Goal: Information Seeking & Learning: Learn about a topic

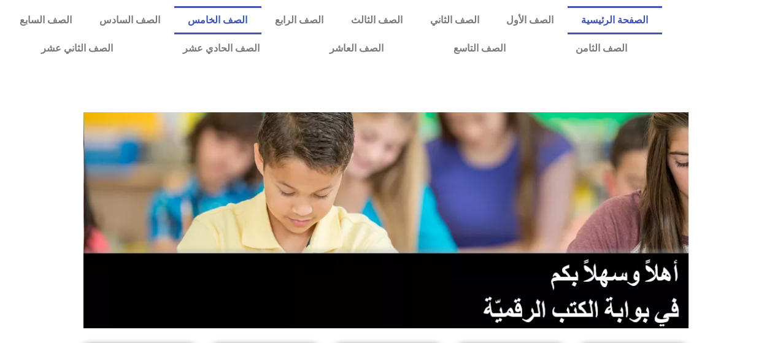
click at [237, 25] on link "الصف الخامس" at bounding box center [217, 20] width 87 height 28
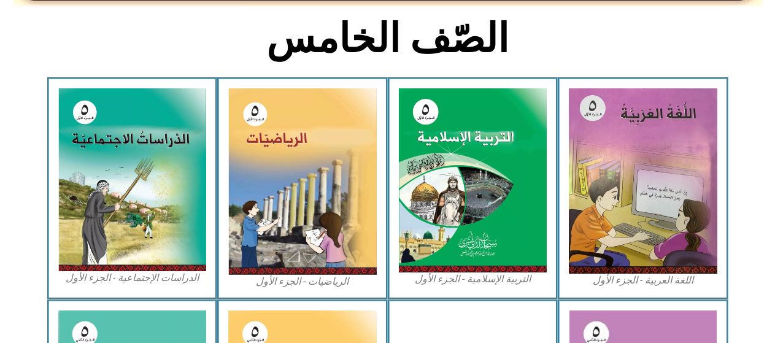
scroll to position [368, 0]
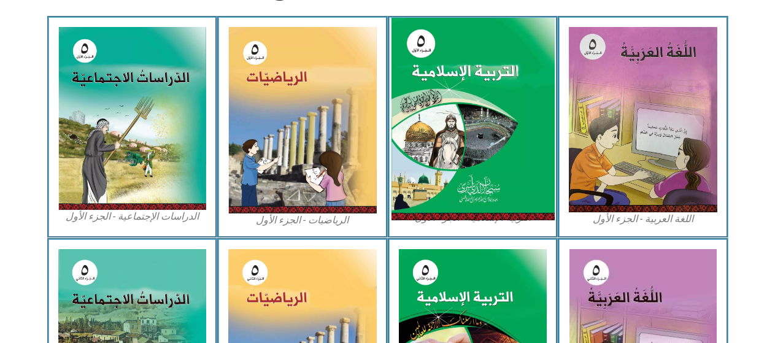
click at [436, 138] on img at bounding box center [472, 119] width 163 height 203
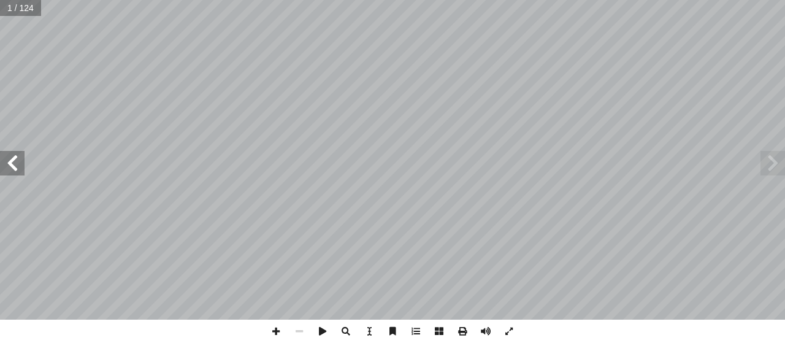
click at [12, 157] on span at bounding box center [12, 163] width 25 height 25
click at [777, 154] on span at bounding box center [773, 163] width 25 height 25
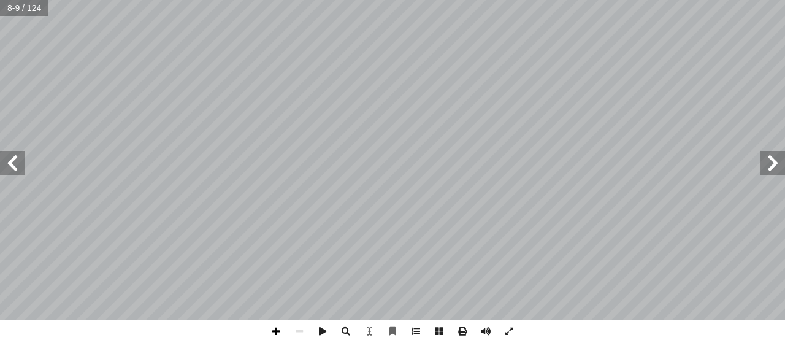
click at [276, 329] on span at bounding box center [275, 331] width 23 height 23
click at [293, 325] on span at bounding box center [299, 331] width 23 height 23
